Goal: Navigation & Orientation: Find specific page/section

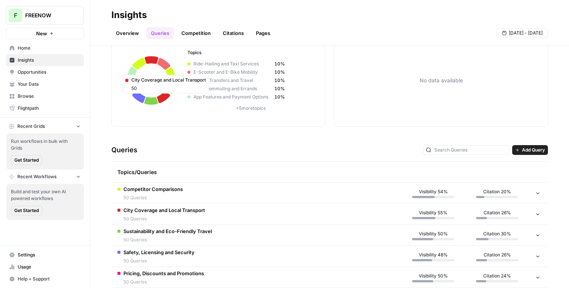
scroll to position [149, 0]
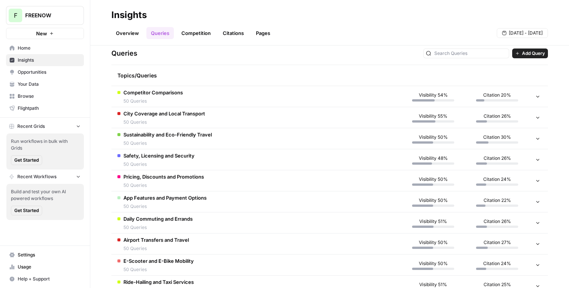
click at [68, 18] on span "FREENOW" at bounding box center [48, 16] width 46 height 8
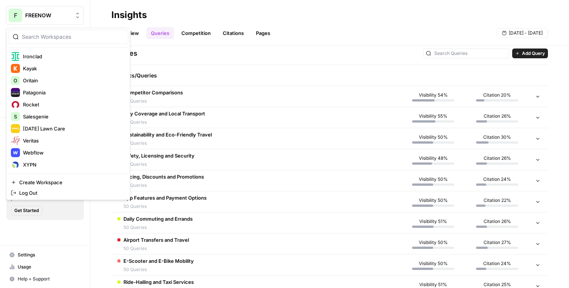
scroll to position [220, 0]
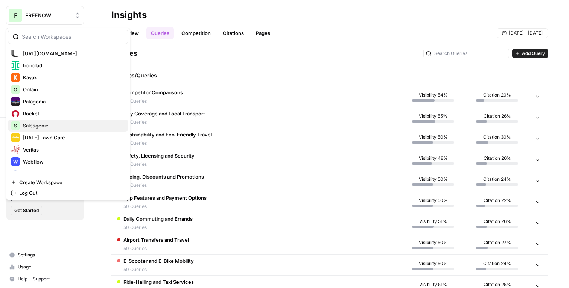
click at [62, 120] on button "S Salesgenie" at bounding box center [68, 126] width 120 height 12
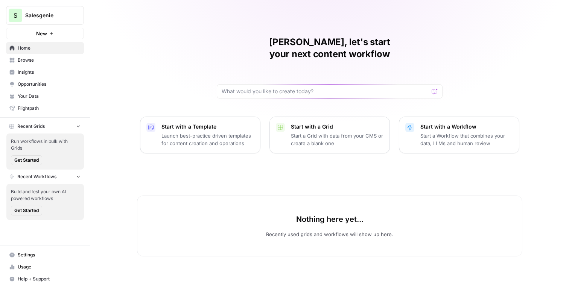
click at [38, 75] on span "Insights" at bounding box center [49, 72] width 63 height 7
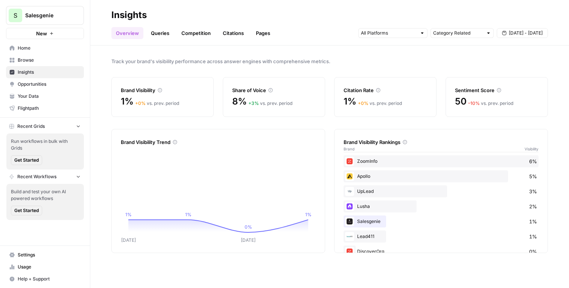
click at [89, 95] on nav "Home Browse Insights Opportunities Your Data Flightpath" at bounding box center [45, 78] width 90 height 78
click at [94, 95] on div "Track your brand's visibility performance across answer engines with comprehens…" at bounding box center [329, 167] width 479 height 243
click at [161, 37] on link "Queries" at bounding box center [159, 33] width 27 height 12
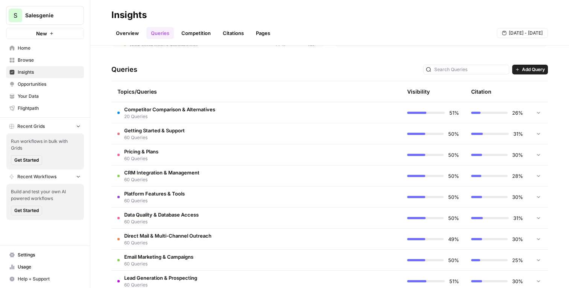
scroll to position [146, 0]
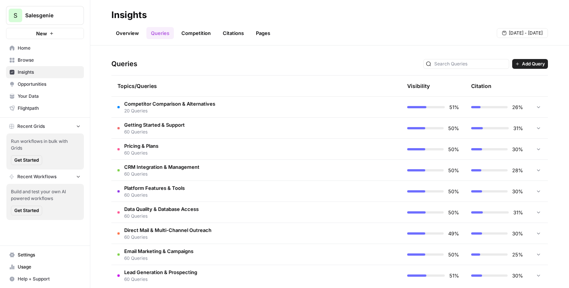
click at [36, 80] on link "Opportunities" at bounding box center [45, 84] width 78 height 12
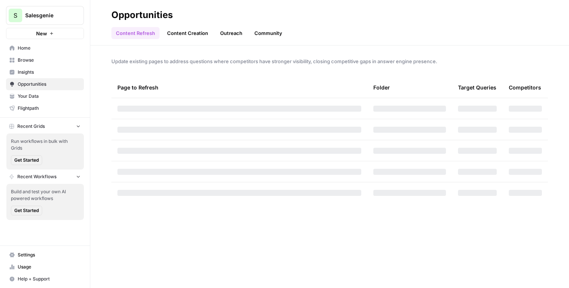
click at [99, 99] on div "Update existing pages to address questions where competitors have stronger visi…" at bounding box center [329, 167] width 479 height 243
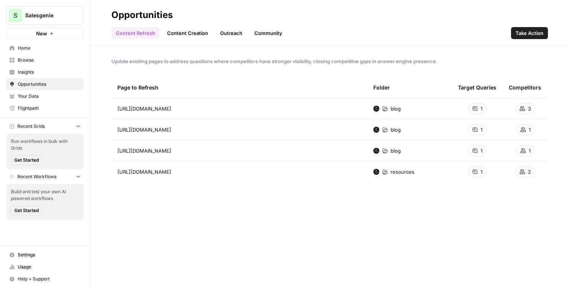
click at [187, 35] on link "Content Creation" at bounding box center [188, 33] width 50 height 12
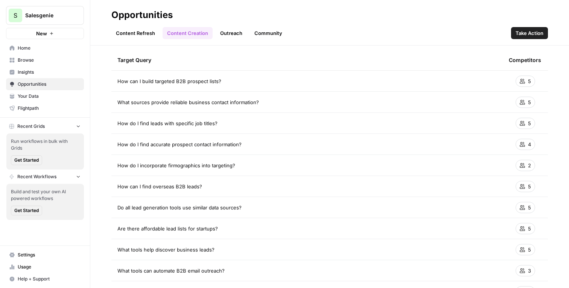
scroll to position [25, 0]
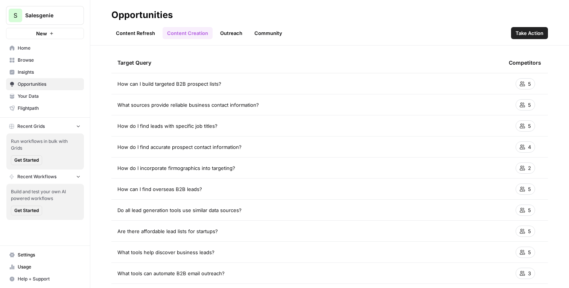
click at [141, 33] on link "Content Refresh" at bounding box center [135, 33] width 48 height 12
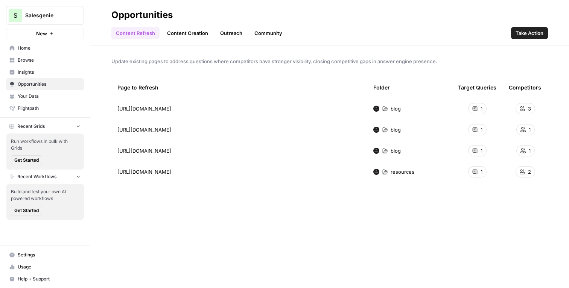
click at [531, 33] on span "Take Action" at bounding box center [529, 33] width 28 height 8
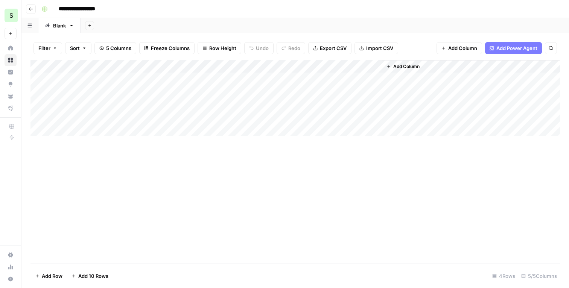
click at [155, 18] on div "Add Sheet" at bounding box center [325, 25] width 488 height 15
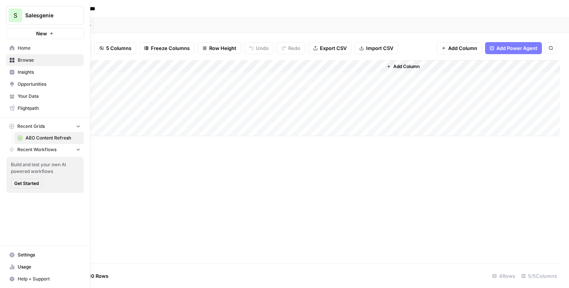
click at [21, 84] on span "Opportunities" at bounding box center [49, 84] width 63 height 7
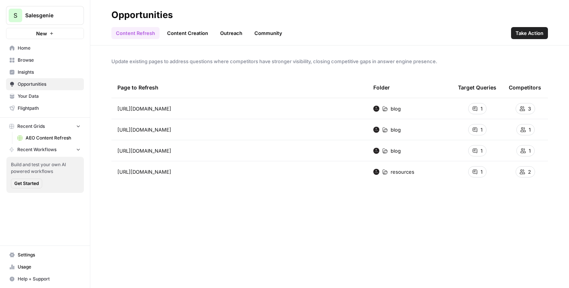
click at [185, 32] on link "Content Creation" at bounding box center [188, 33] width 50 height 12
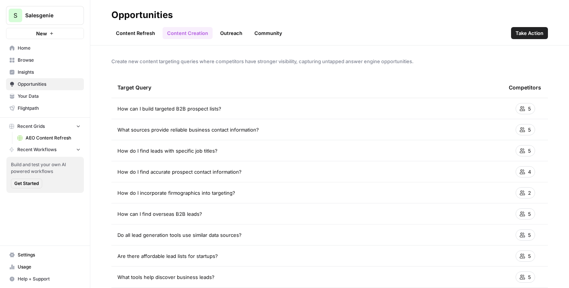
click at [519, 33] on span "Take Action" at bounding box center [529, 33] width 28 height 8
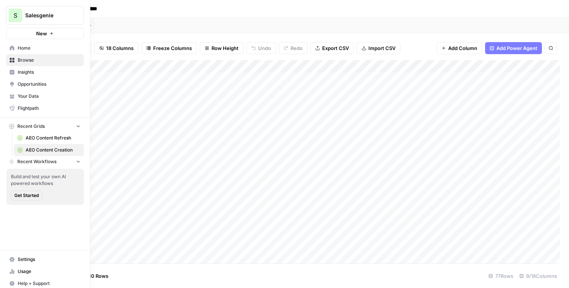
click at [15, 49] on link "Home" at bounding box center [45, 48] width 78 height 12
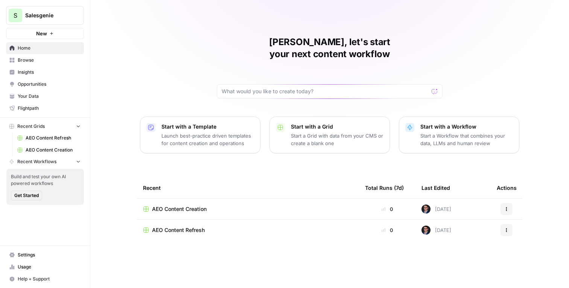
click at [41, 163] on span "Recent Workflows" at bounding box center [36, 161] width 39 height 7
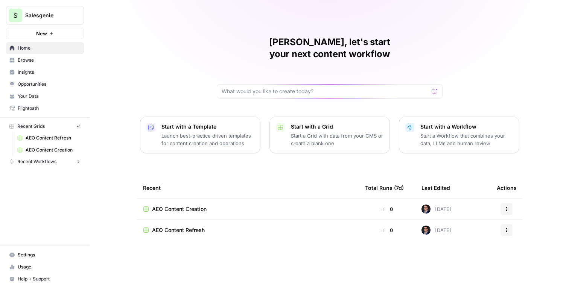
click at [41, 163] on span "Recent Workflows" at bounding box center [36, 161] width 39 height 7
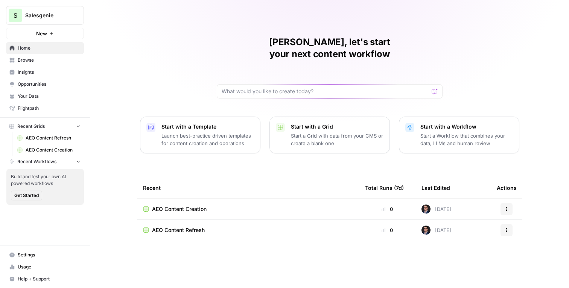
click at [185, 70] on div "Mike, let's start your next content workflow Start with a Template Launch best-…" at bounding box center [329, 144] width 479 height 288
